Goal: Navigation & Orientation: Find specific page/section

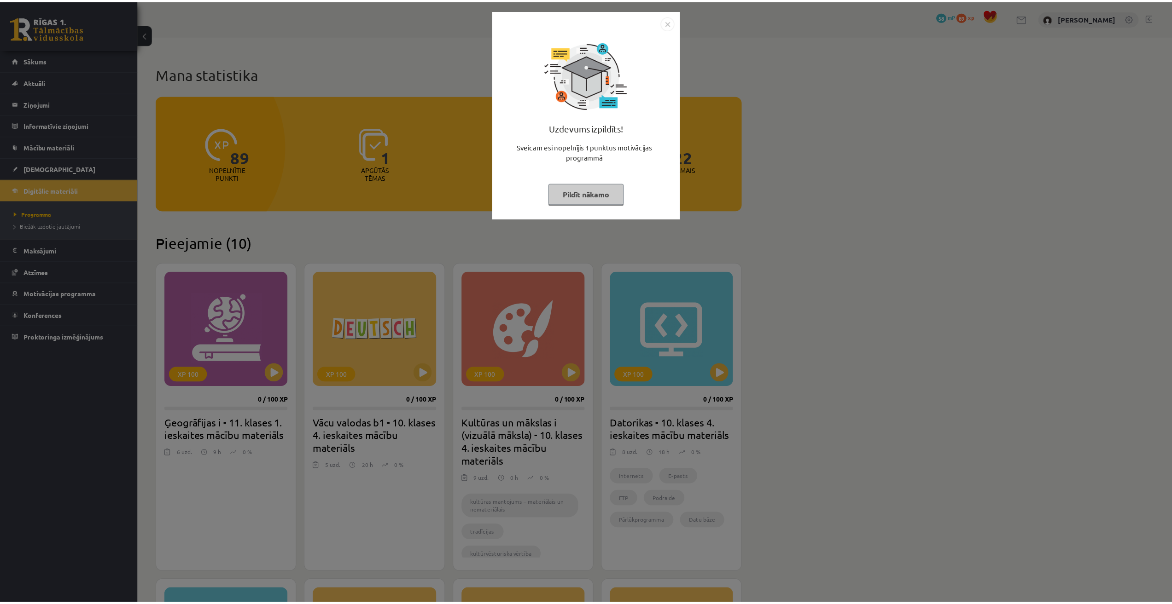
scroll to position [276, 0]
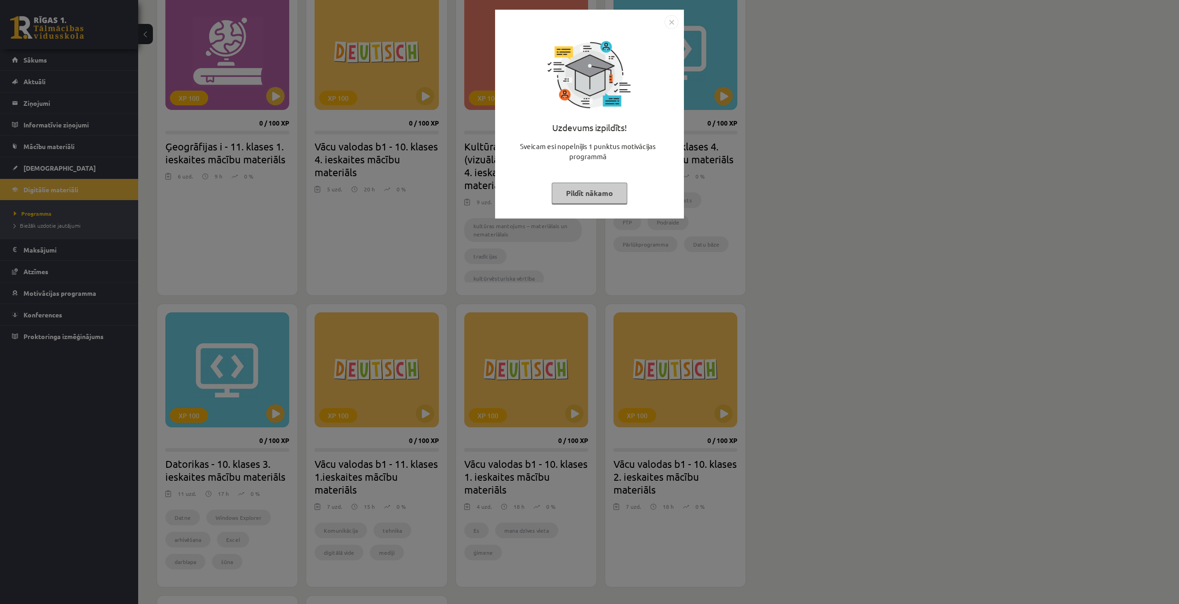
click at [590, 198] on button "Pildīt nākamo" at bounding box center [590, 193] width 76 height 21
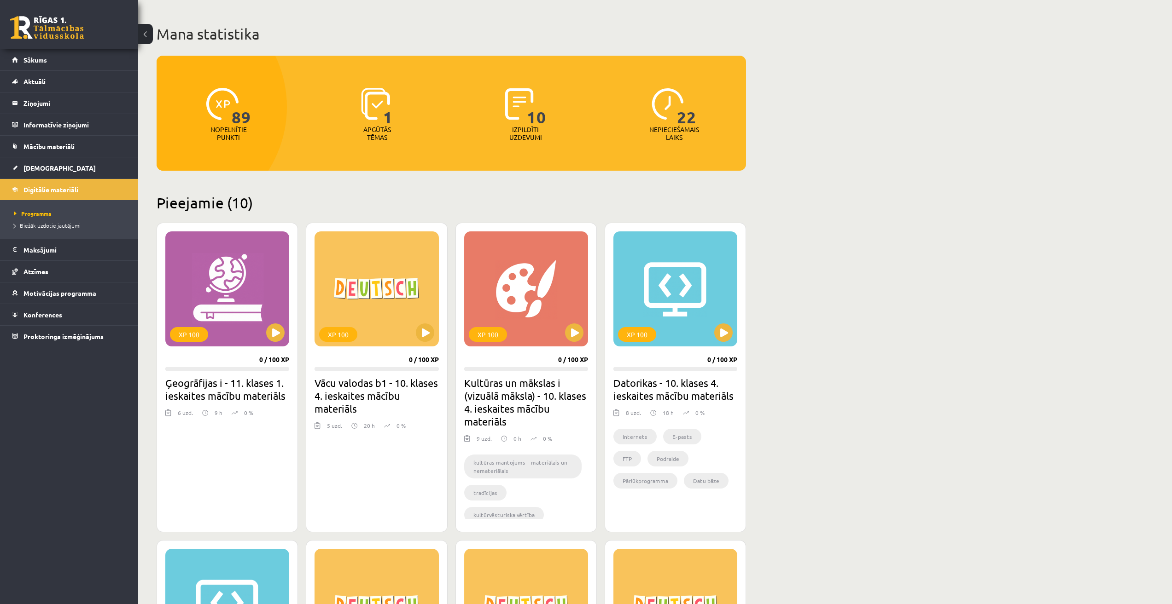
scroll to position [0, 0]
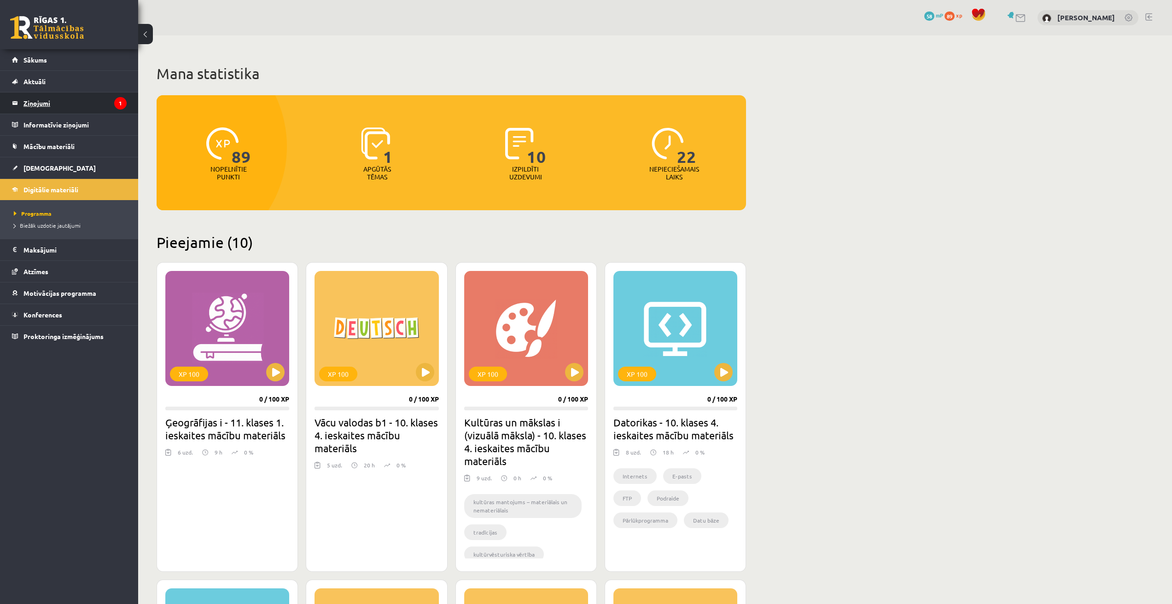
click at [76, 100] on legend "Ziņojumi 1" at bounding box center [74, 103] width 103 height 21
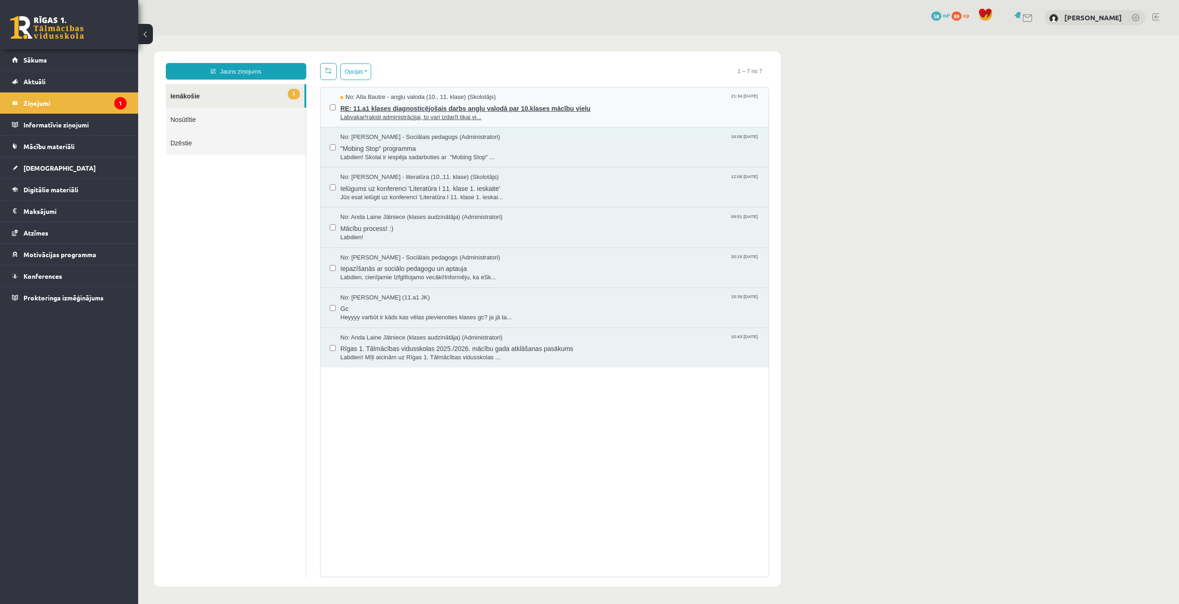
click at [366, 102] on span "RE: 11.a1 klases diagnosticējošais darbs angļu valodā par 10.klases mācību vielu" at bounding box center [549, 108] width 419 height 12
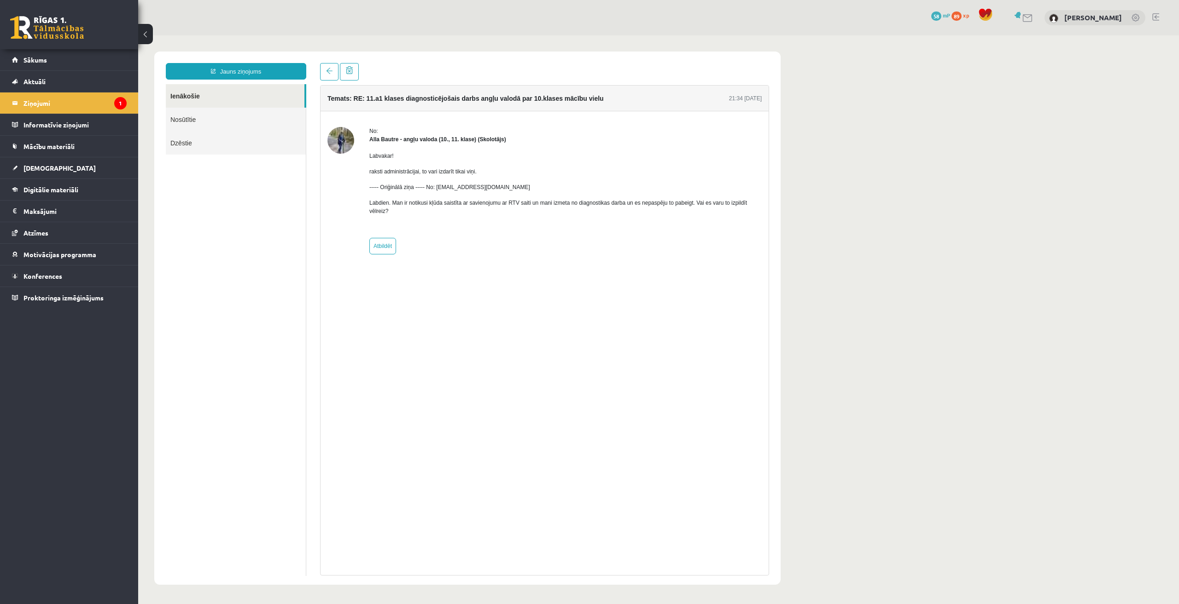
drag, startPoint x: 359, startPoint y: 173, endPoint x: 364, endPoint y: 181, distance: 10.3
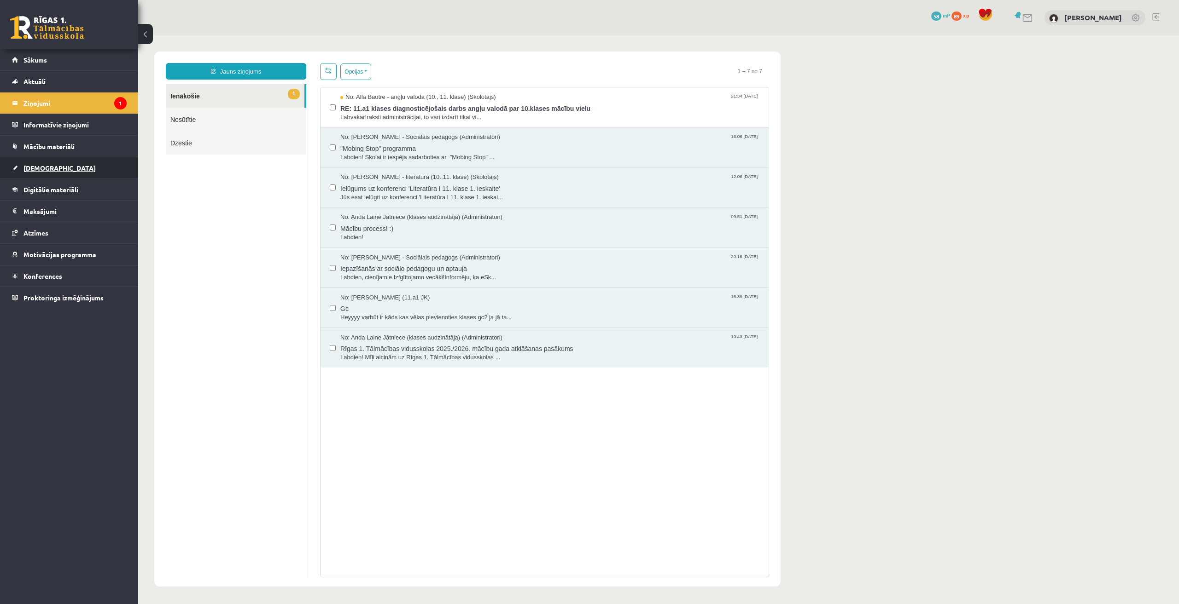
click at [51, 173] on link "[DEMOGRAPHIC_DATA]" at bounding box center [69, 167] width 115 height 21
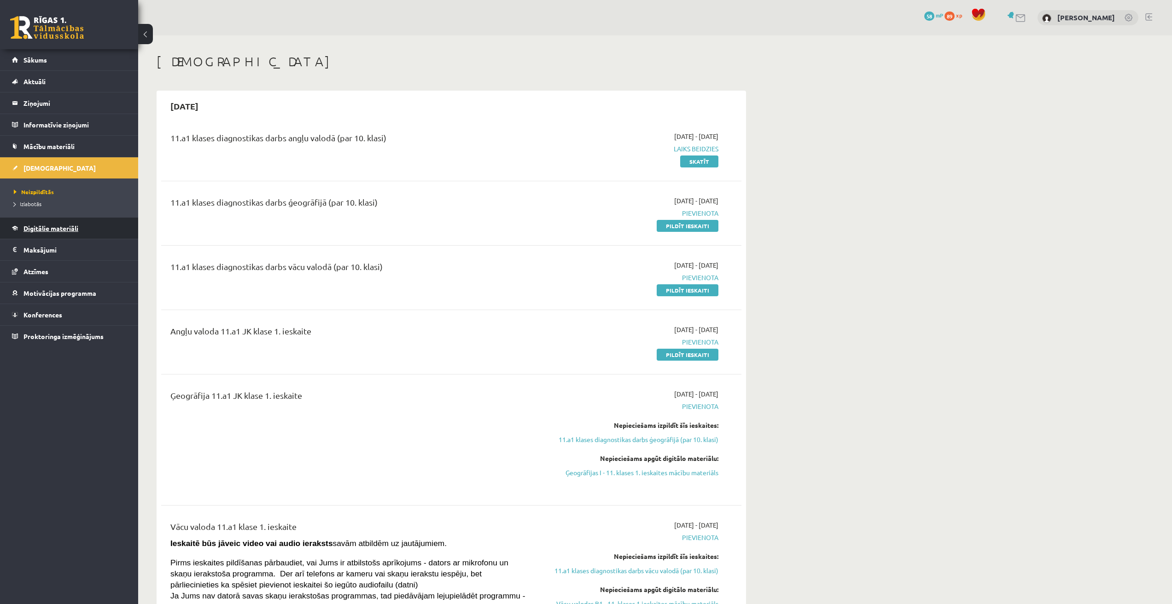
click at [50, 229] on span "Digitālie materiāli" at bounding box center [50, 228] width 55 height 8
